Goal: Task Accomplishment & Management: Manage account settings

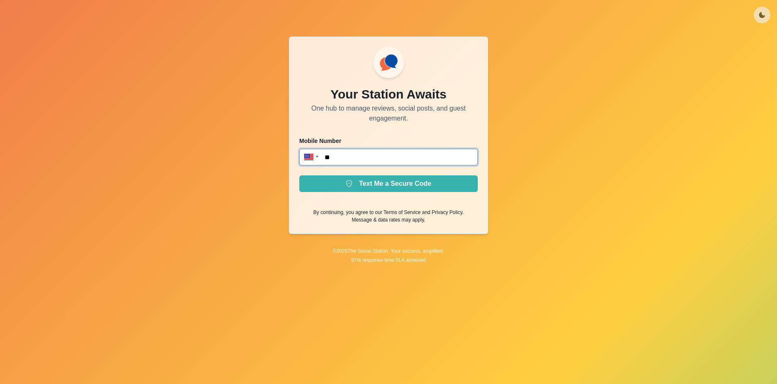
click at [368, 159] on input "**" at bounding box center [388, 157] width 179 height 17
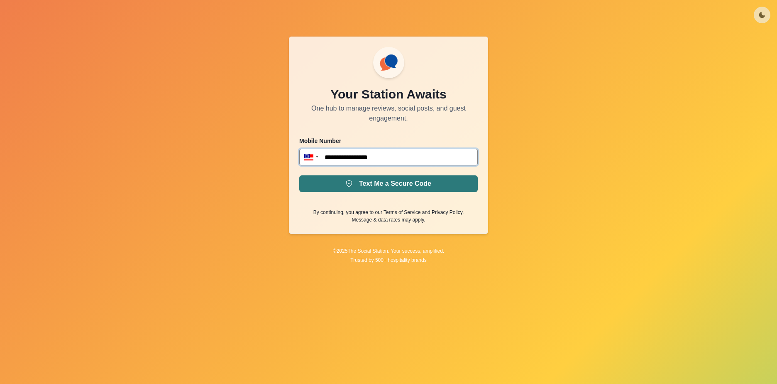
type input "**********"
click at [365, 187] on button "Text Me a Secure Code" at bounding box center [388, 183] width 179 height 17
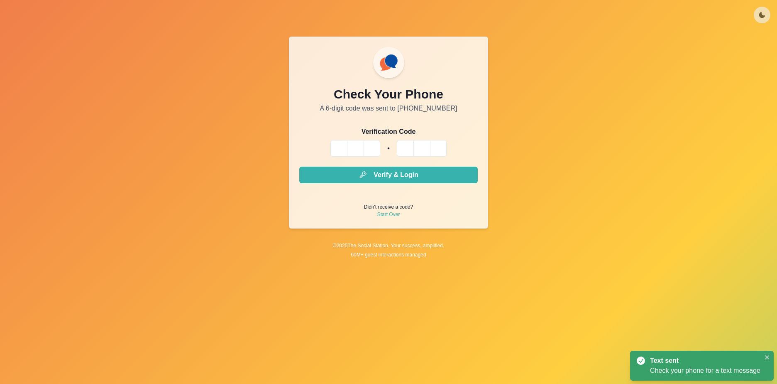
click at [341, 145] on input "Please enter your pin code" at bounding box center [339, 148] width 17 height 17
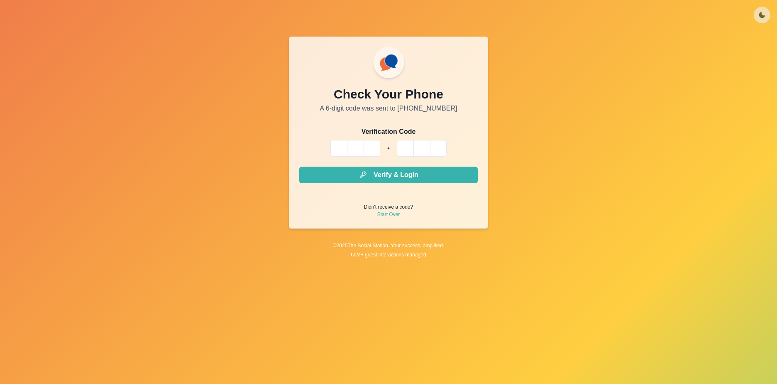
type input "*"
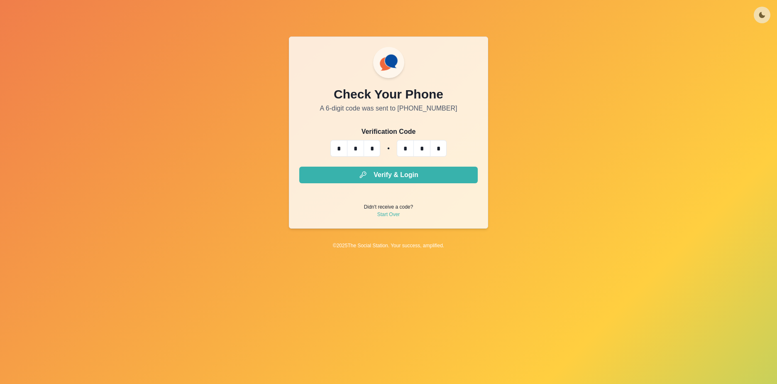
type input "*"
drag, startPoint x: 377, startPoint y: 196, endPoint x: 377, endPoint y: 184, distance: 11.2
click at [377, 189] on form "Verification Code * * * * * * Verify & Login Didn't receive a code? Start Over" at bounding box center [388, 172] width 179 height 91
click at [377, 184] on form "Verification Code * * * * * * Verify & Login Didn't receive a code? Start Over" at bounding box center [388, 172] width 179 height 91
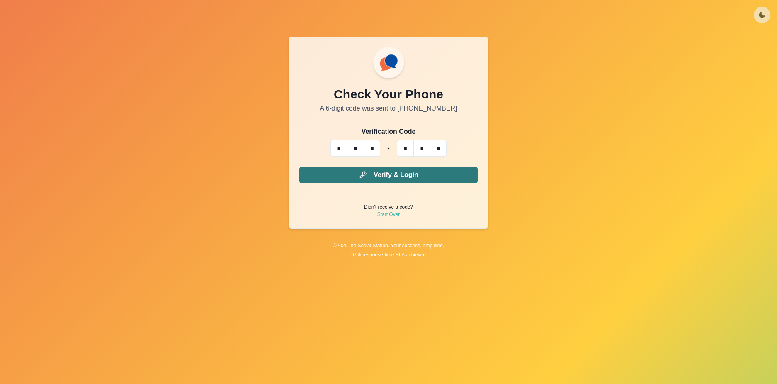
click at [375, 179] on button "Verify & Login" at bounding box center [388, 175] width 179 height 17
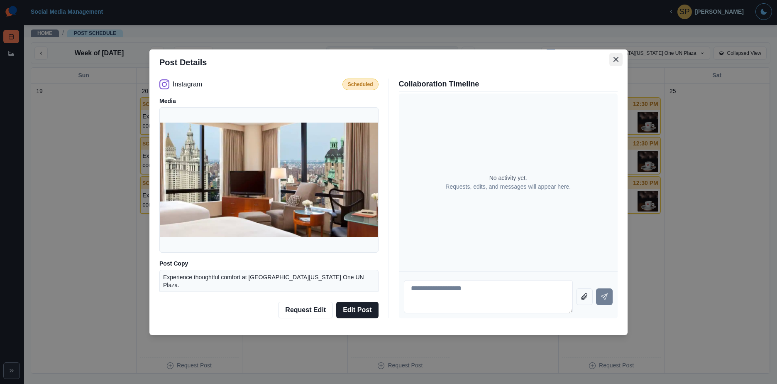
click at [614, 57] on icon "Close" at bounding box center [616, 59] width 5 height 5
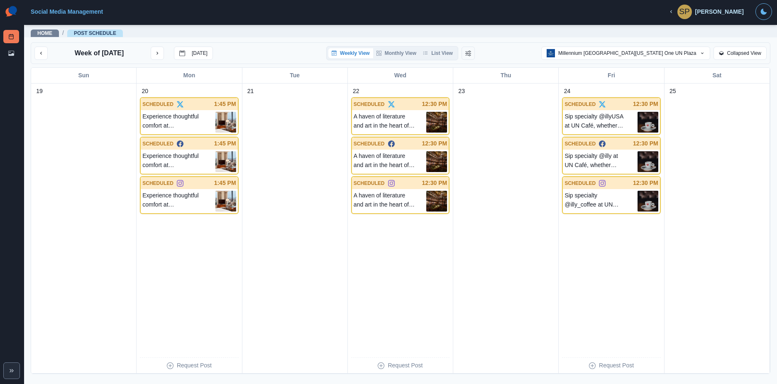
click at [34, 55] on div "Week of October 20, 2025 Today Weekly View Monthly View List View Millennium Hi…" at bounding box center [401, 53] width 740 height 22
click at [38, 52] on button "previous month" at bounding box center [40, 53] width 13 height 13
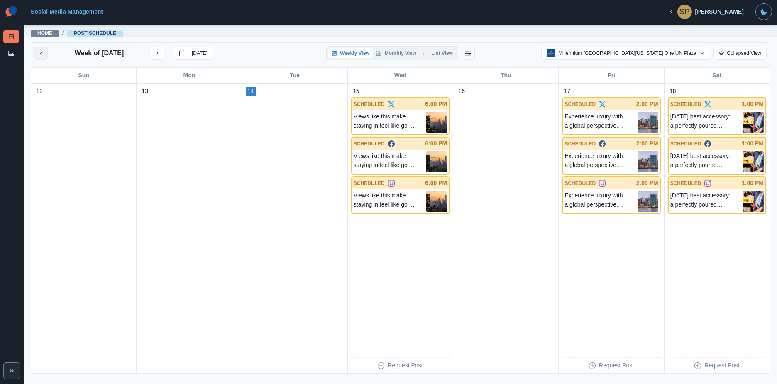
click at [45, 59] on button "previous month" at bounding box center [40, 53] width 13 height 13
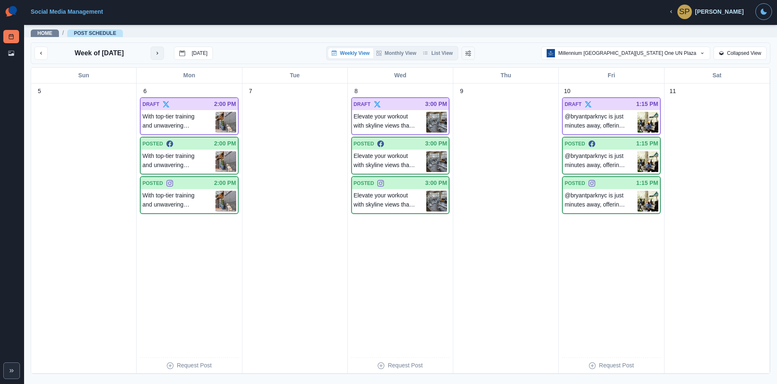
click at [157, 52] on icon "next month" at bounding box center [158, 53] width 2 height 3
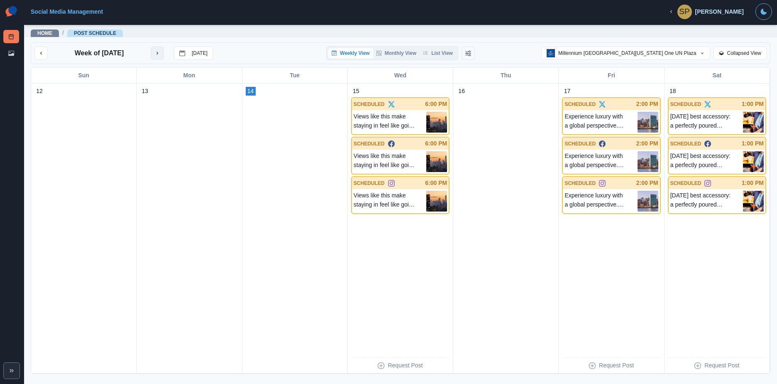
click at [157, 52] on icon "next month" at bounding box center [157, 53] width 6 height 6
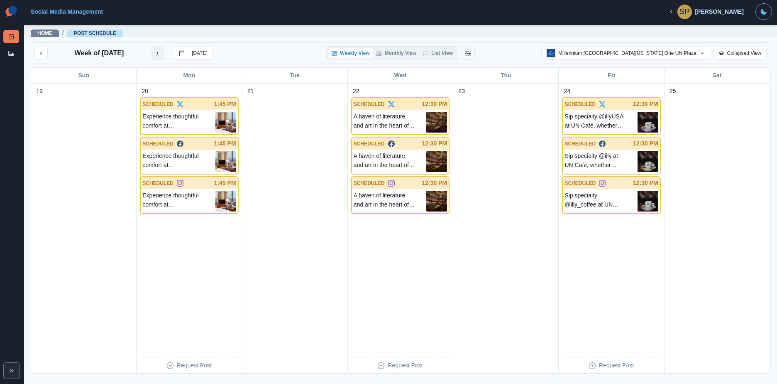
click at [157, 52] on icon "next month" at bounding box center [157, 53] width 6 height 6
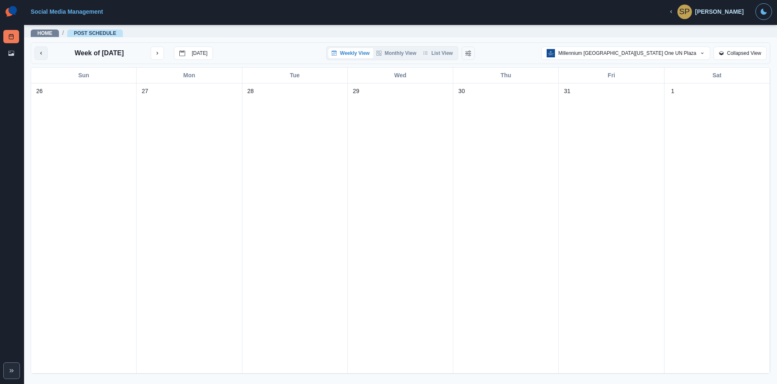
click at [42, 57] on button "previous month" at bounding box center [40, 53] width 13 height 13
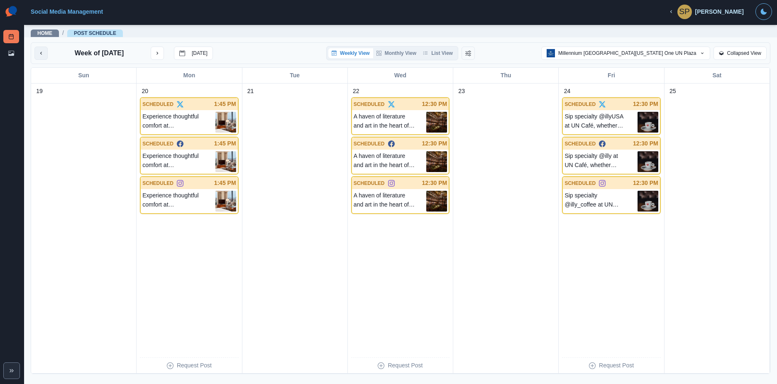
click at [37, 52] on button "previous month" at bounding box center [40, 53] width 13 height 13
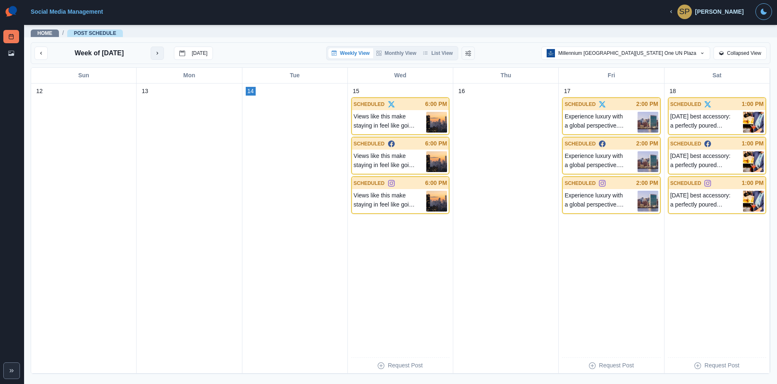
click at [157, 55] on icon "next month" at bounding box center [157, 53] width 6 height 6
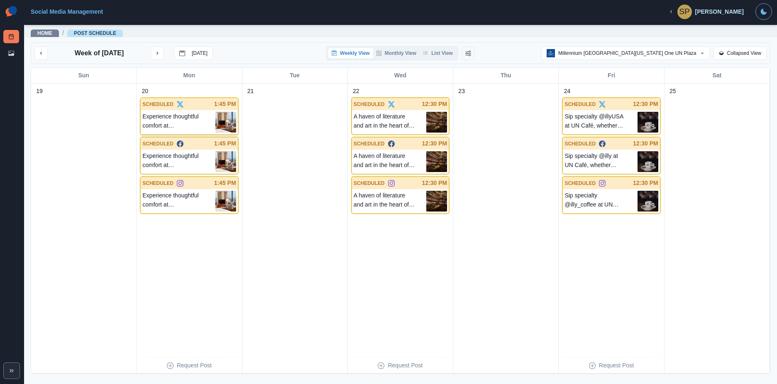
click at [199, 120] on p "Experience thoughtful comfort at [GEOGRAPHIC_DATA][US_STATE] One UN Plaza." at bounding box center [178, 122] width 73 height 21
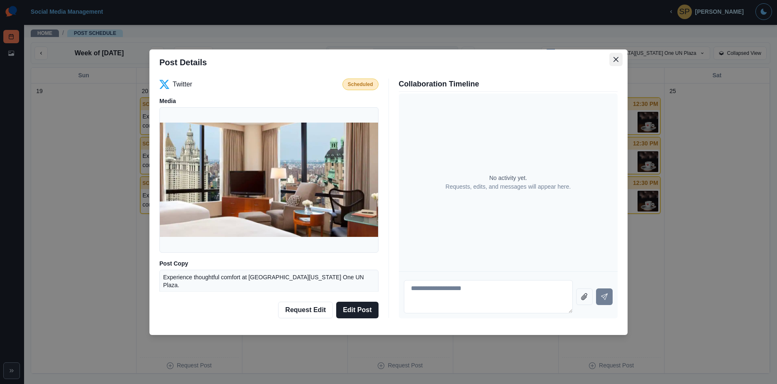
click at [617, 61] on icon "Close" at bounding box center [616, 59] width 5 height 5
click at [468, 294] on textarea at bounding box center [488, 296] width 169 height 33
type textarea "**********"
click at [604, 294] on icon "Send message" at bounding box center [604, 296] width 7 height 7
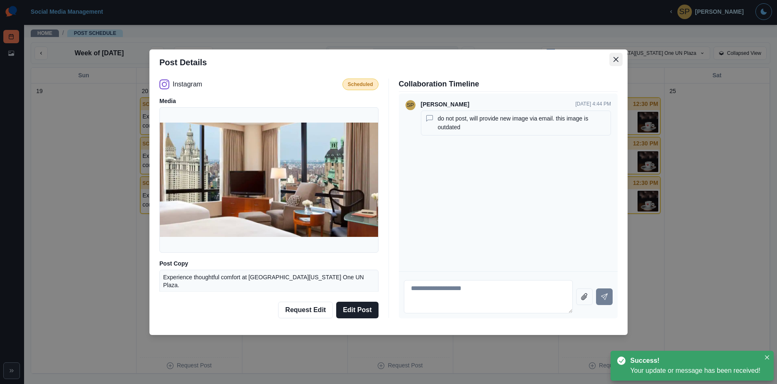
click at [614, 58] on icon "Close" at bounding box center [616, 59] width 5 height 5
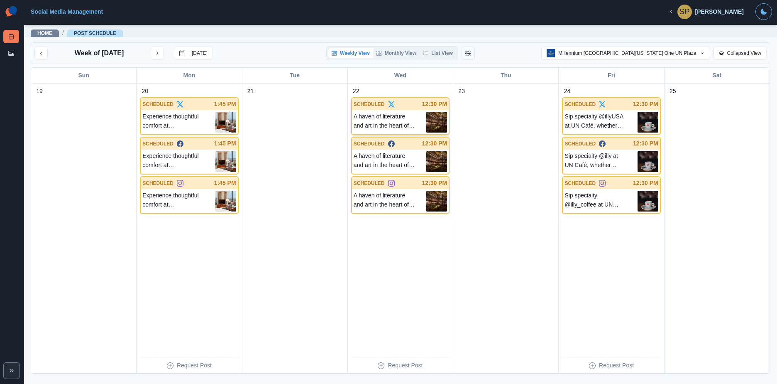
click at [404, 123] on p "A haven of literature and art in the heart of [GEOGRAPHIC_DATA]. Come see what …" at bounding box center [390, 122] width 73 height 21
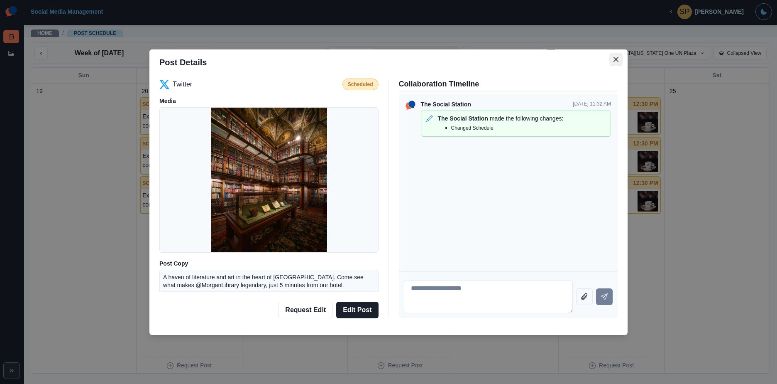
drag, startPoint x: 618, startPoint y: 58, endPoint x: 612, endPoint y: 64, distance: 8.5
click at [618, 59] on icon "Close" at bounding box center [616, 59] width 5 height 5
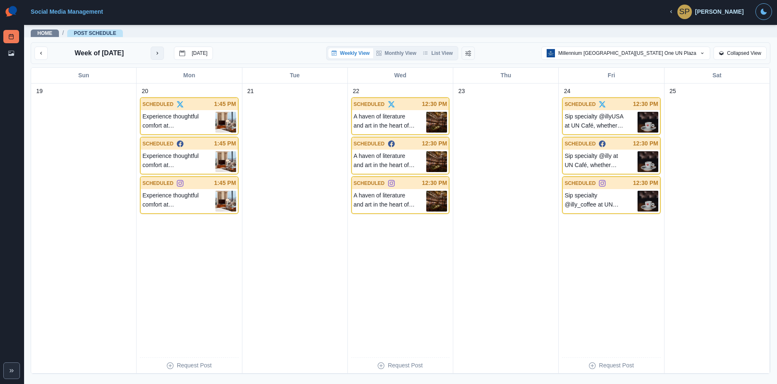
click at [154, 53] on button "next month" at bounding box center [157, 53] width 13 height 13
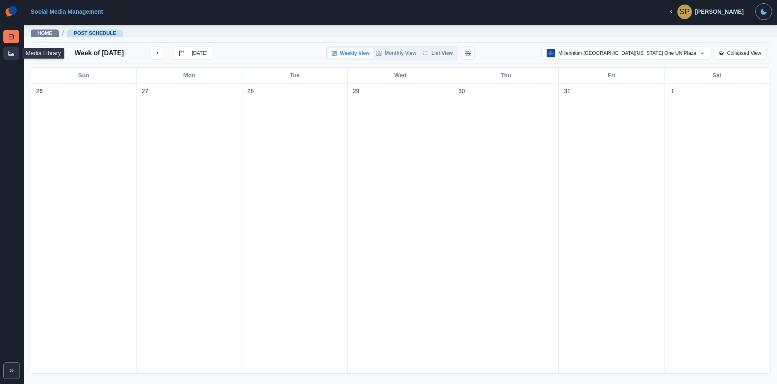
click at [7, 54] on link "Media Library" at bounding box center [11, 53] width 16 height 13
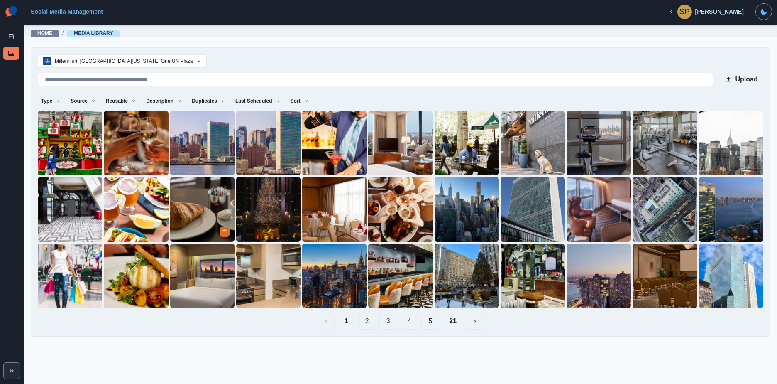
click at [212, 206] on img at bounding box center [202, 209] width 64 height 64
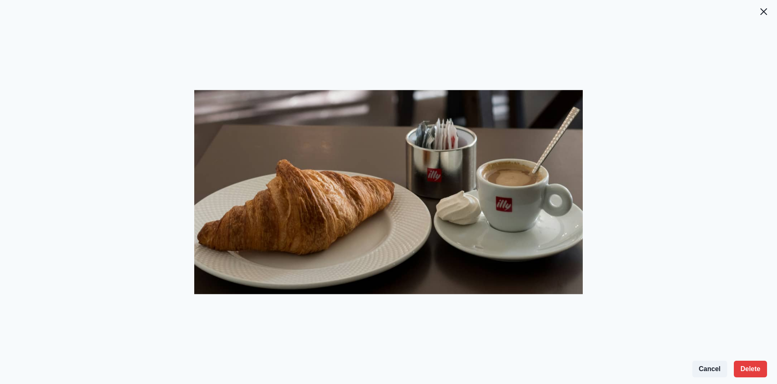
click at [761, 20] on div at bounding box center [388, 198] width 777 height 370
click at [759, 12] on button "Close" at bounding box center [764, 11] width 17 height 17
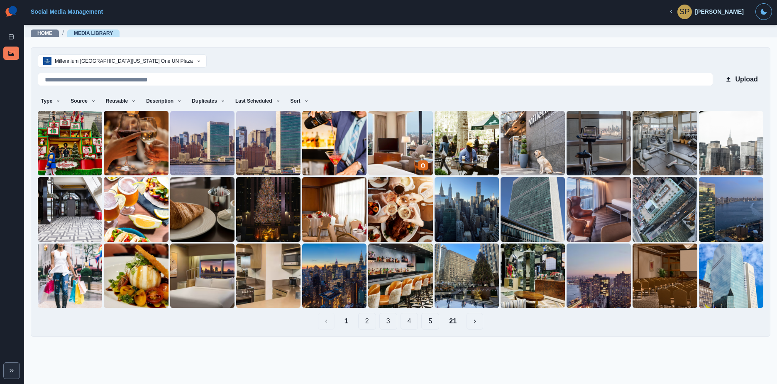
click at [398, 135] on img at bounding box center [400, 143] width 64 height 64
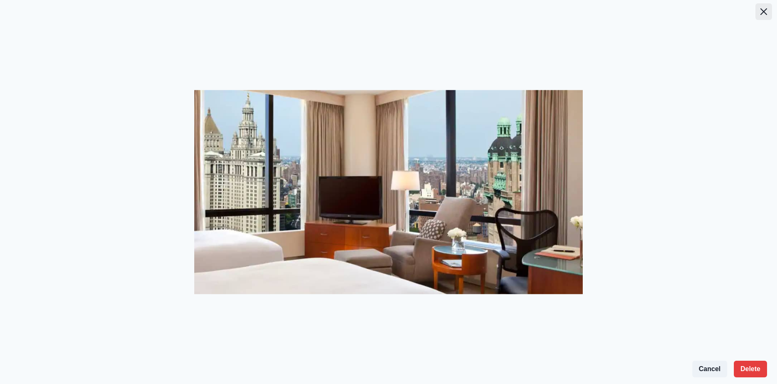
click at [760, 15] on button "Close" at bounding box center [764, 11] width 17 height 17
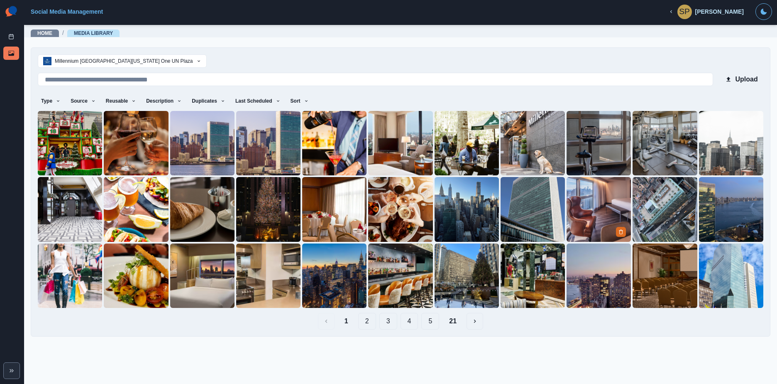
click at [596, 206] on img at bounding box center [599, 209] width 64 height 64
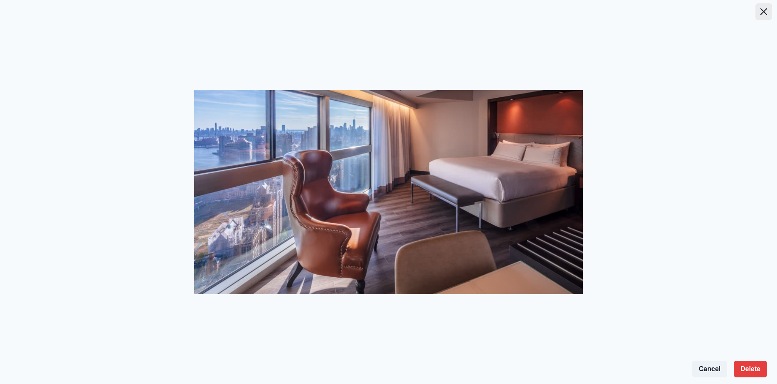
drag, startPoint x: 754, startPoint y: 5, endPoint x: 760, endPoint y: 6, distance: 6.4
click at [754, 5] on header at bounding box center [388, 6] width 777 height 13
click at [761, 7] on button "Close" at bounding box center [764, 11] width 17 height 17
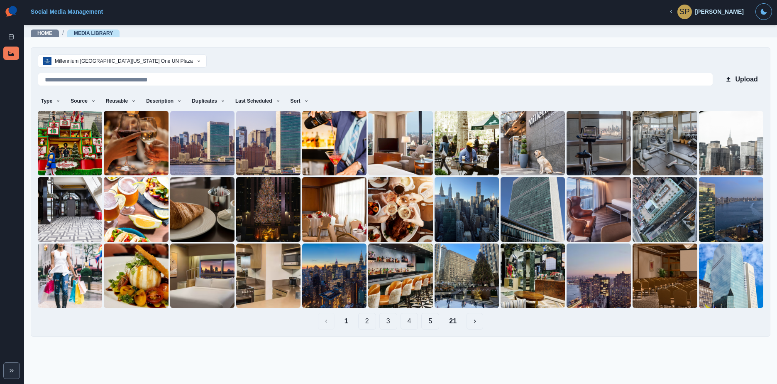
click at [434, 322] on button "5" at bounding box center [431, 321] width 18 height 17
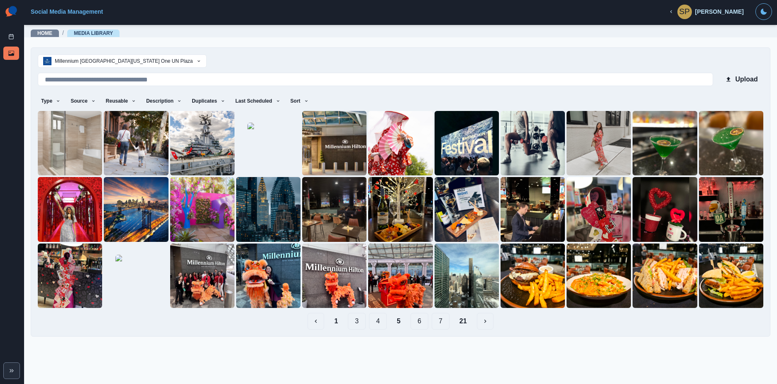
click at [229, 220] on img at bounding box center [202, 209] width 64 height 64
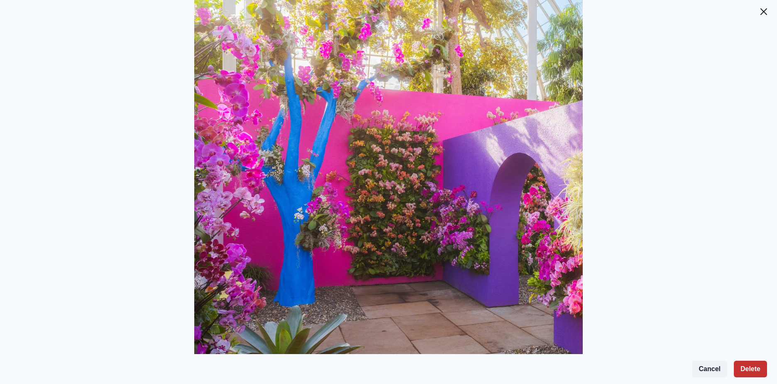
click at [745, 369] on button "Delete" at bounding box center [750, 368] width 33 height 17
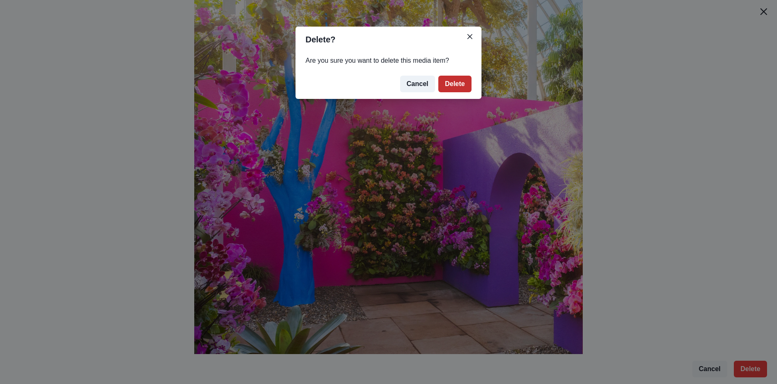
click at [469, 86] on button "Delete" at bounding box center [455, 84] width 33 height 17
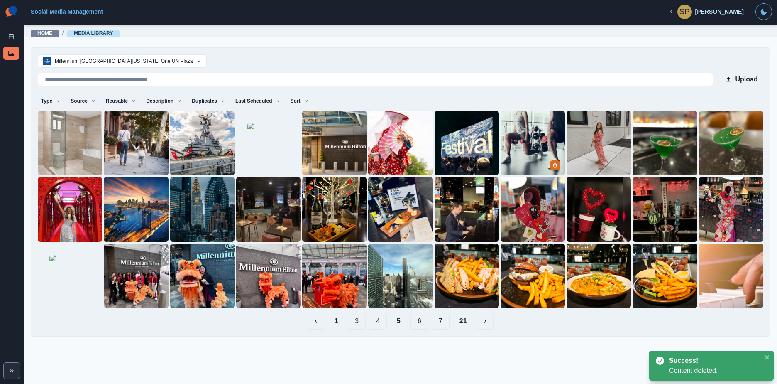
click at [537, 156] on img at bounding box center [533, 143] width 64 height 64
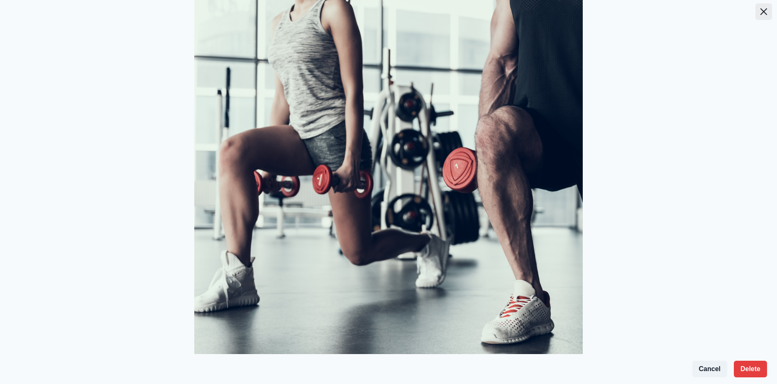
click at [765, 10] on button "Close" at bounding box center [764, 11] width 17 height 17
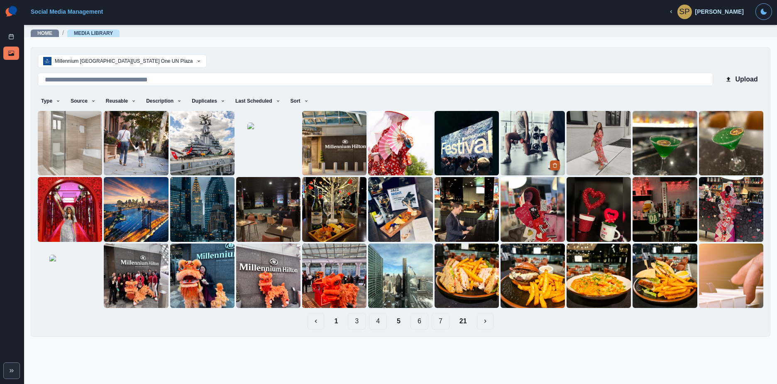
click at [554, 164] on icon "Delete Media" at bounding box center [555, 165] width 3 height 4
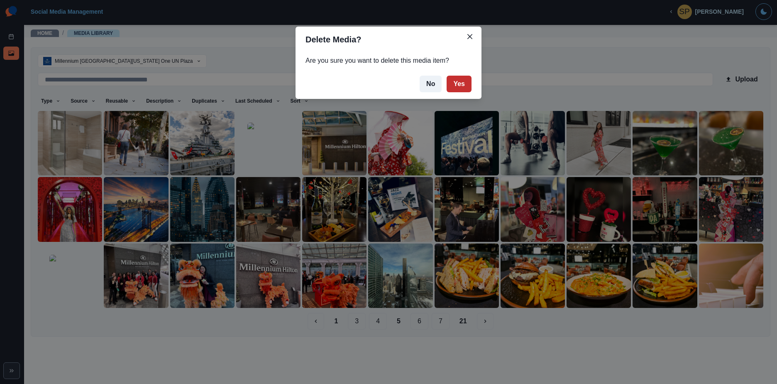
click at [457, 82] on button "Yes" at bounding box center [459, 84] width 25 height 17
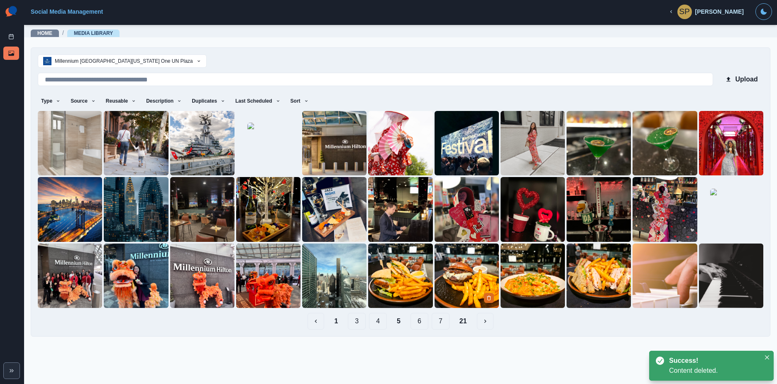
click at [447, 287] on img at bounding box center [467, 275] width 64 height 64
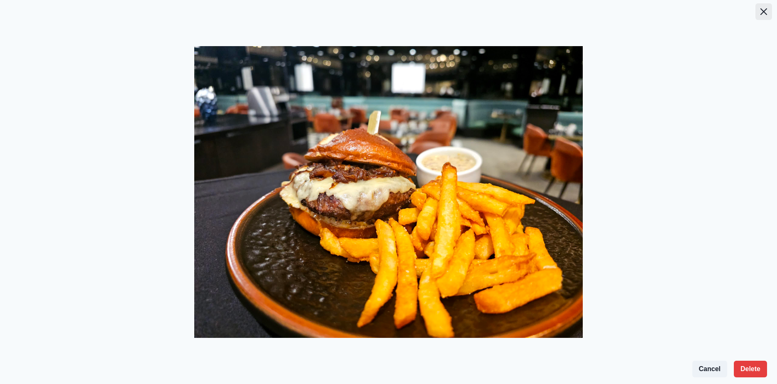
click at [766, 6] on button "Close" at bounding box center [764, 11] width 17 height 17
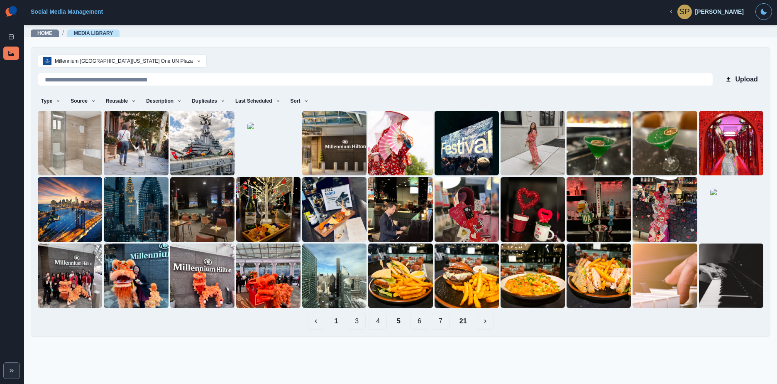
click at [424, 322] on button "6" at bounding box center [420, 321] width 18 height 17
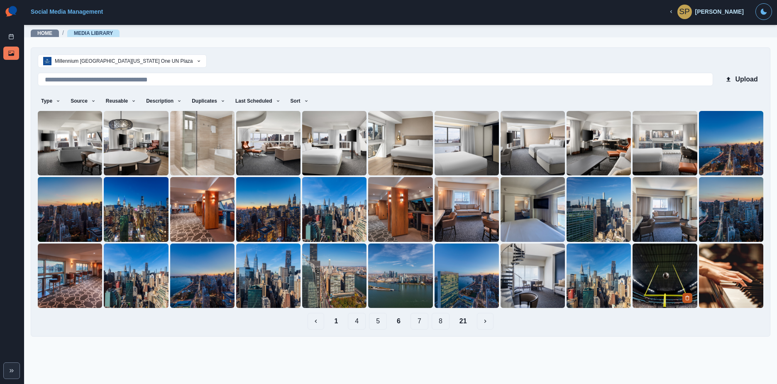
click at [683, 297] on button "Delete Media" at bounding box center [688, 298] width 10 height 10
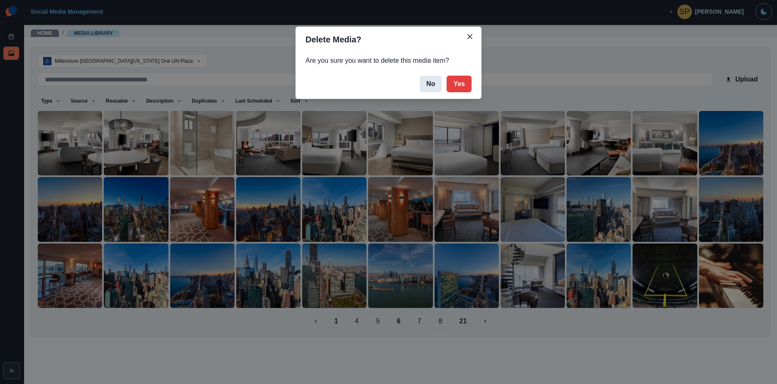
click at [441, 83] on button "No" at bounding box center [431, 84] width 22 height 17
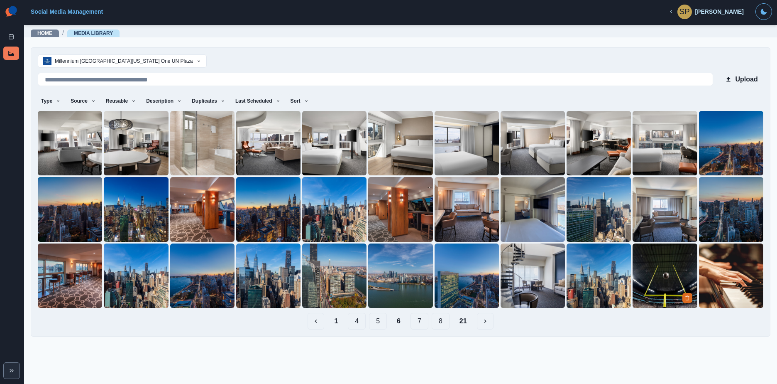
click at [655, 267] on img at bounding box center [665, 275] width 64 height 64
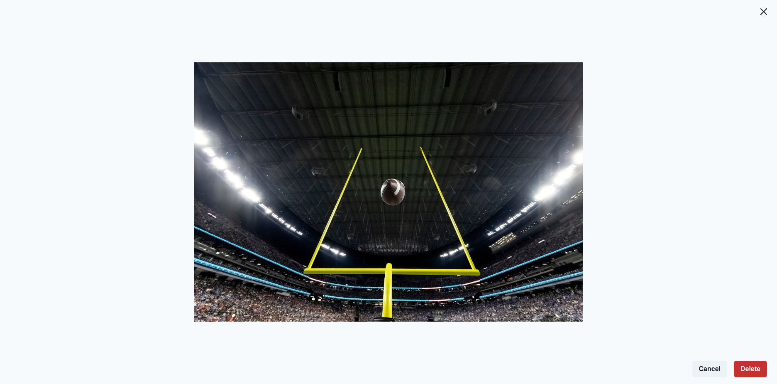
click at [750, 365] on button "Delete" at bounding box center [750, 368] width 33 height 17
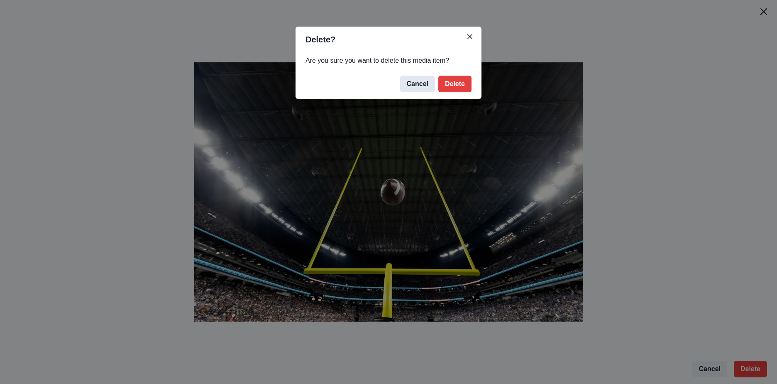
click at [409, 84] on button "Cancel" at bounding box center [417, 84] width 35 height 17
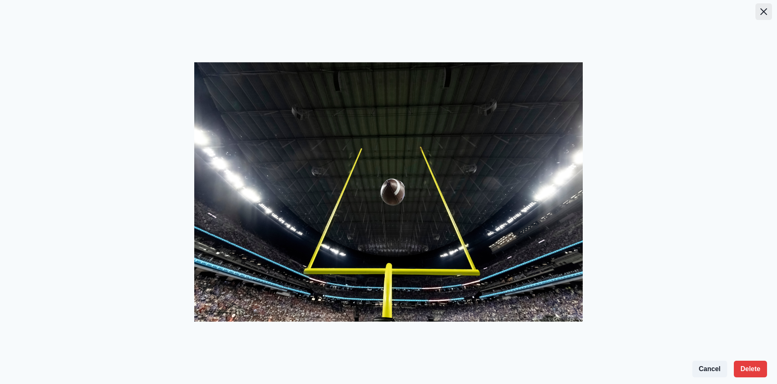
click at [769, 7] on button "Close" at bounding box center [764, 11] width 17 height 17
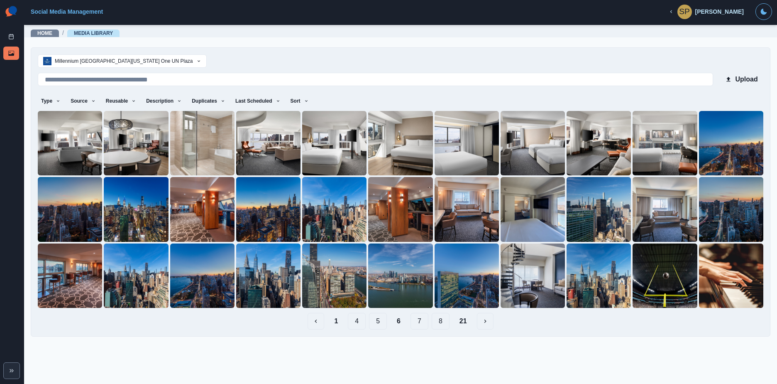
click at [461, 322] on button "21" at bounding box center [463, 321] width 21 height 17
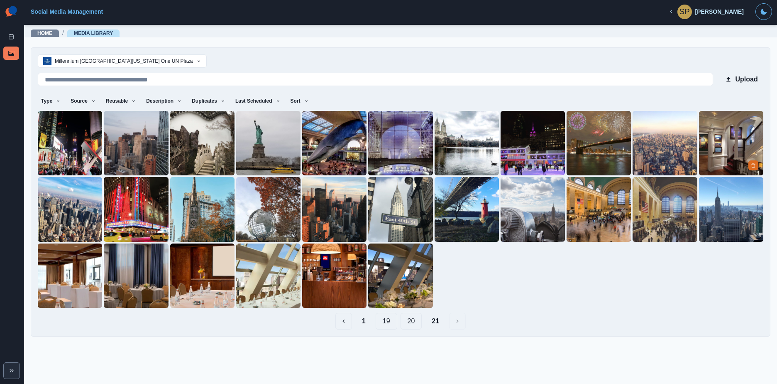
click at [729, 144] on img at bounding box center [731, 143] width 64 height 64
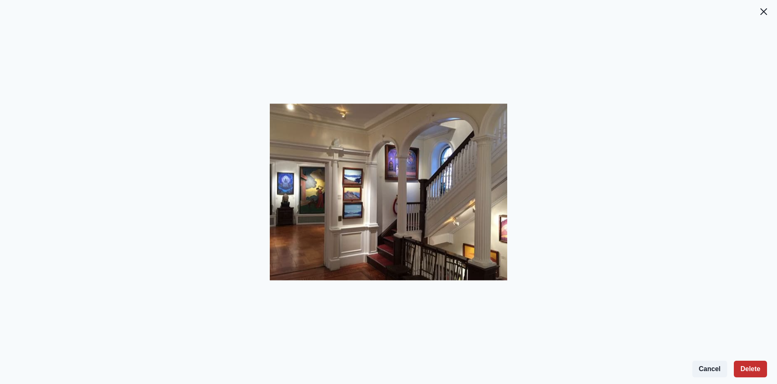
click at [753, 370] on button "Delete" at bounding box center [750, 368] width 33 height 17
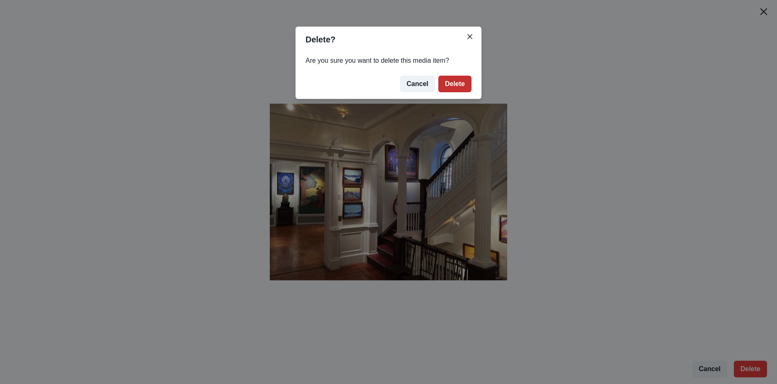
click at [454, 86] on button "Delete" at bounding box center [455, 84] width 33 height 17
